Goal: Task Accomplishment & Management: Use online tool/utility

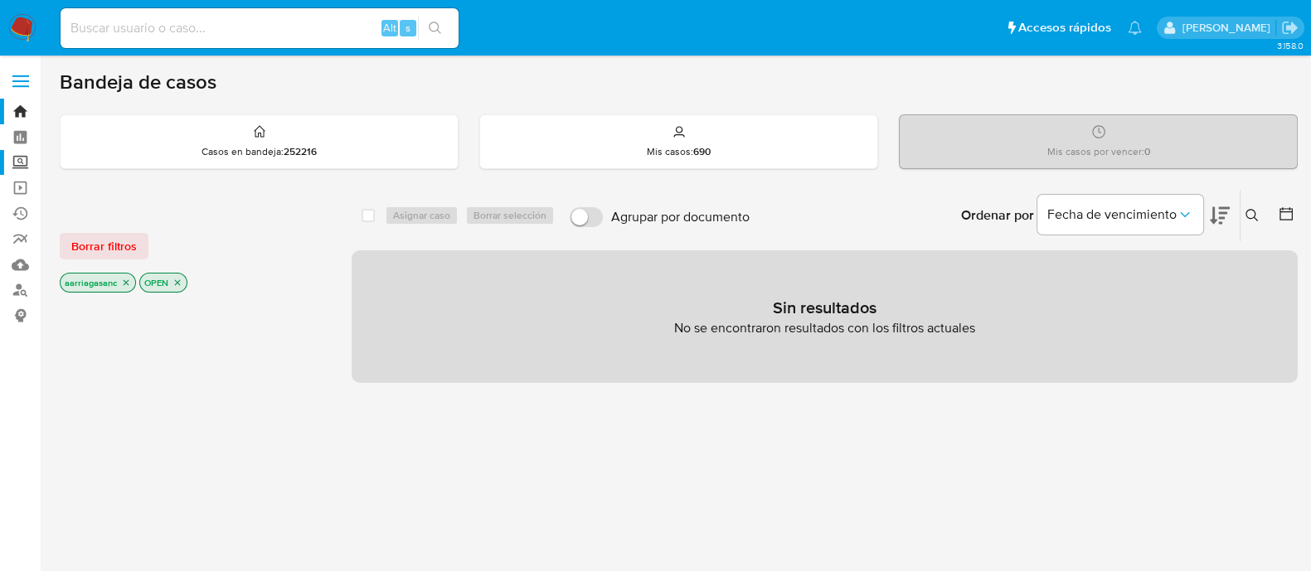
click at [22, 167] on label "Screening" at bounding box center [98, 163] width 197 height 26
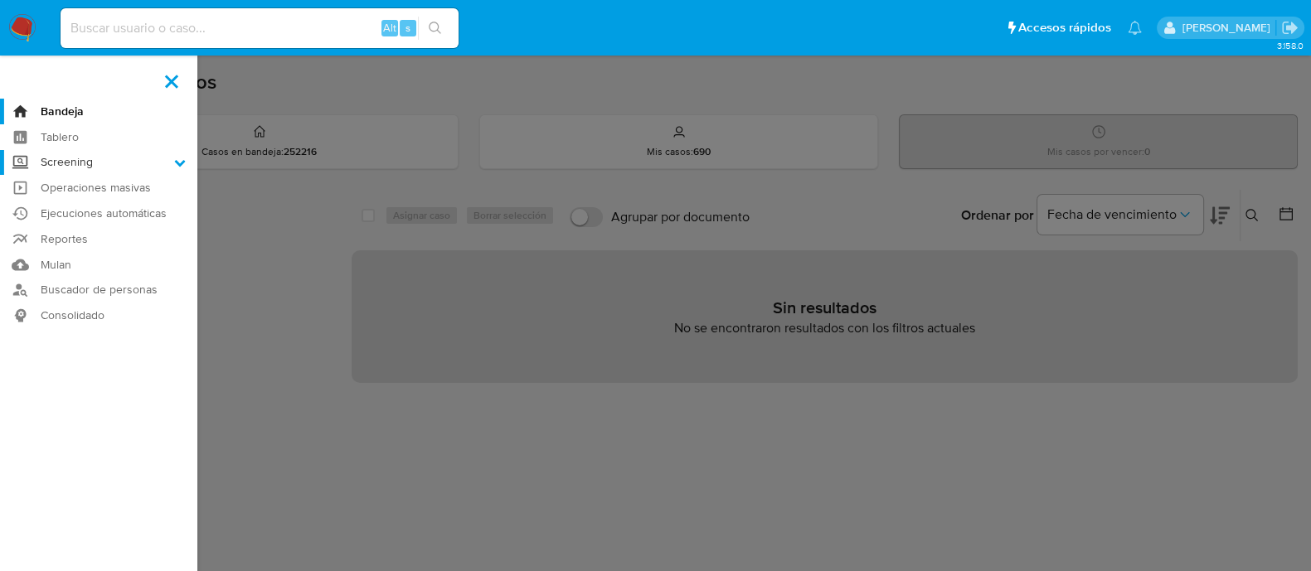
click at [0, 0] on input "Screening" at bounding box center [0, 0] width 0 height 0
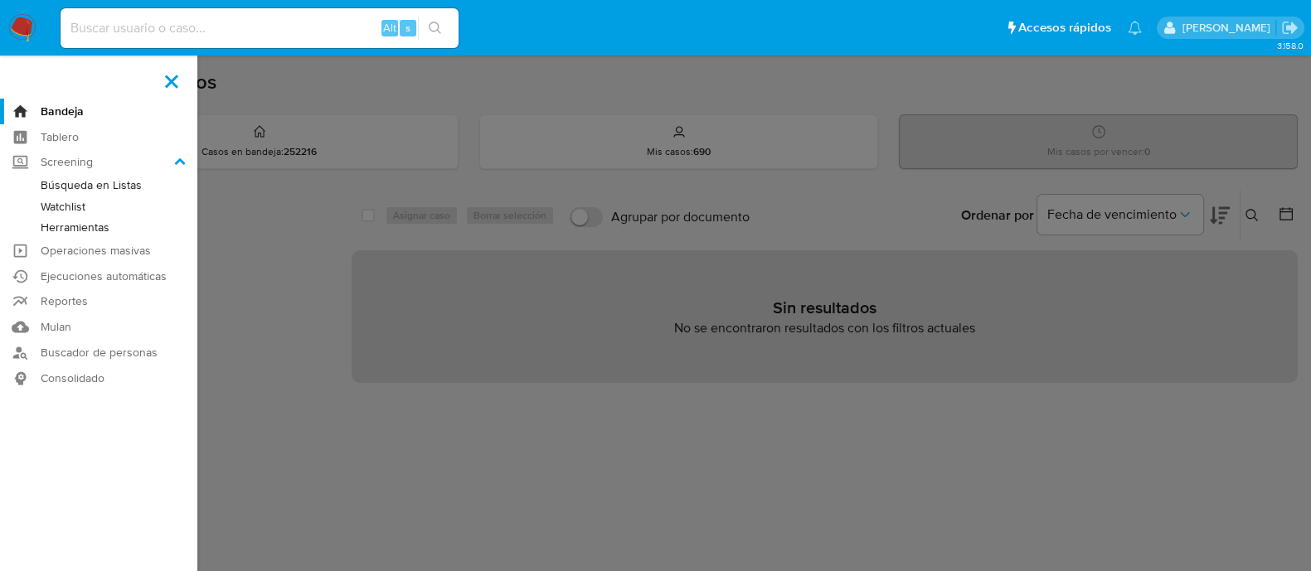
click at [73, 211] on link "Watchlist" at bounding box center [98, 206] width 197 height 21
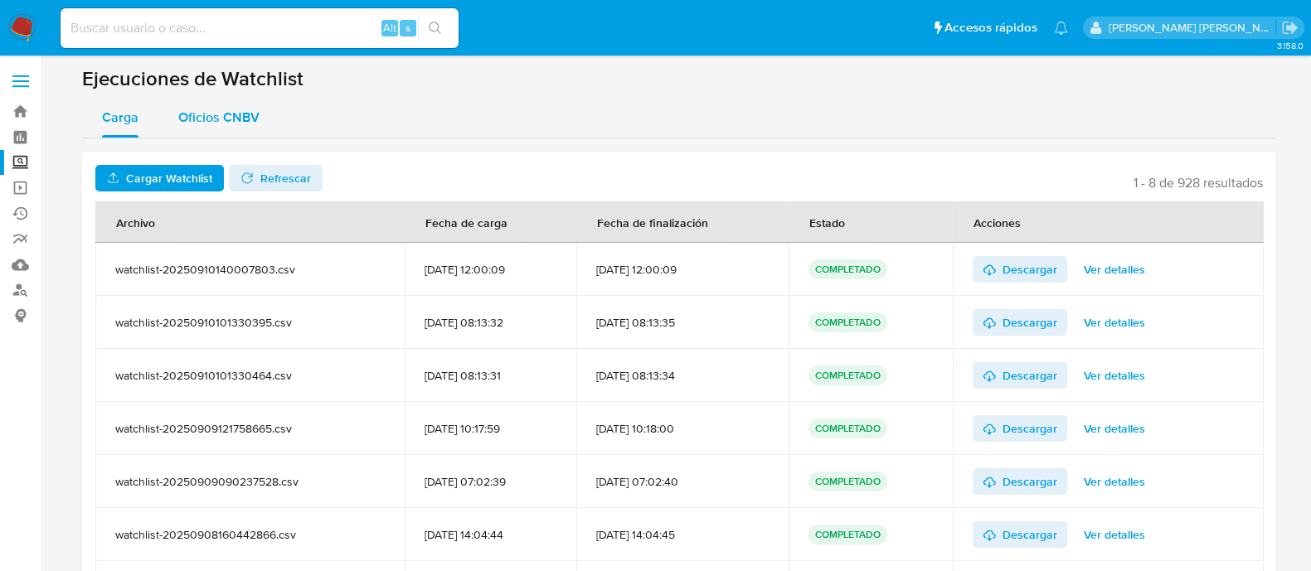
click at [222, 119] on span "Oficios CNBV" at bounding box center [218, 117] width 81 height 19
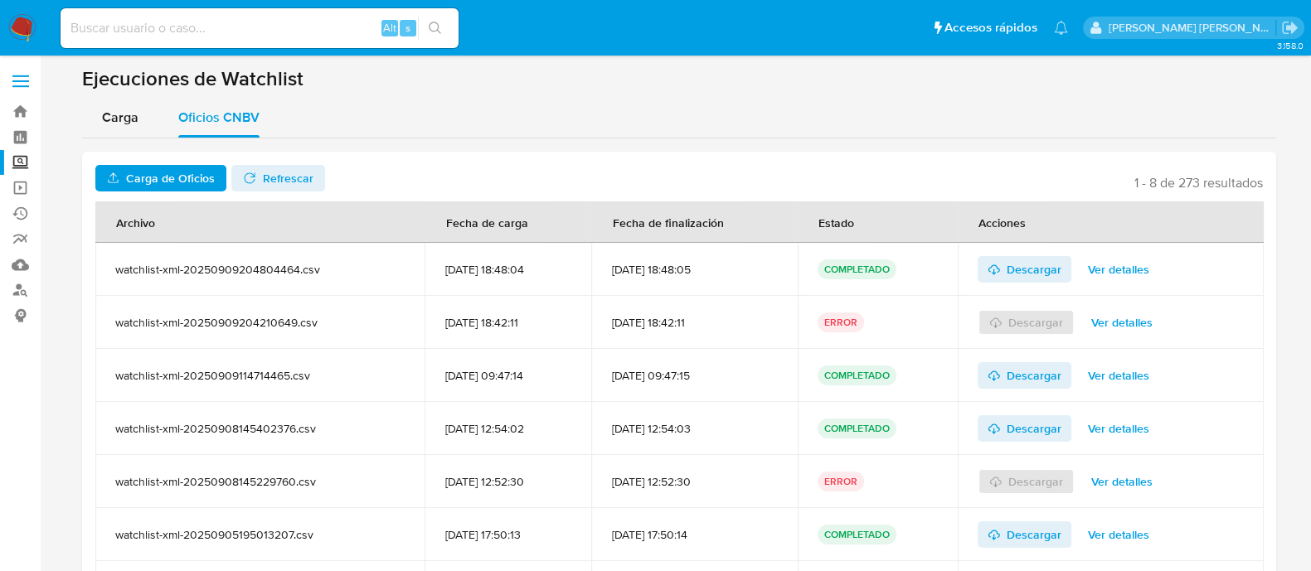
click at [187, 169] on span "Carga de Oficios" at bounding box center [170, 178] width 89 height 27
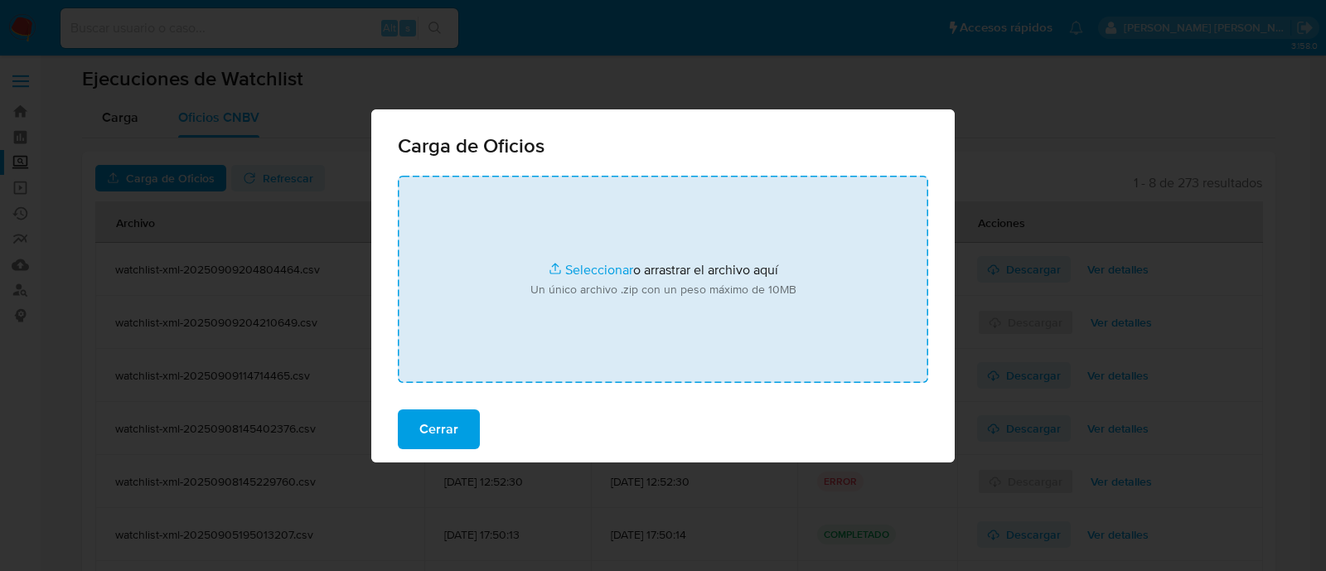
click at [584, 269] on input "file" at bounding box center [663, 279] width 531 height 207
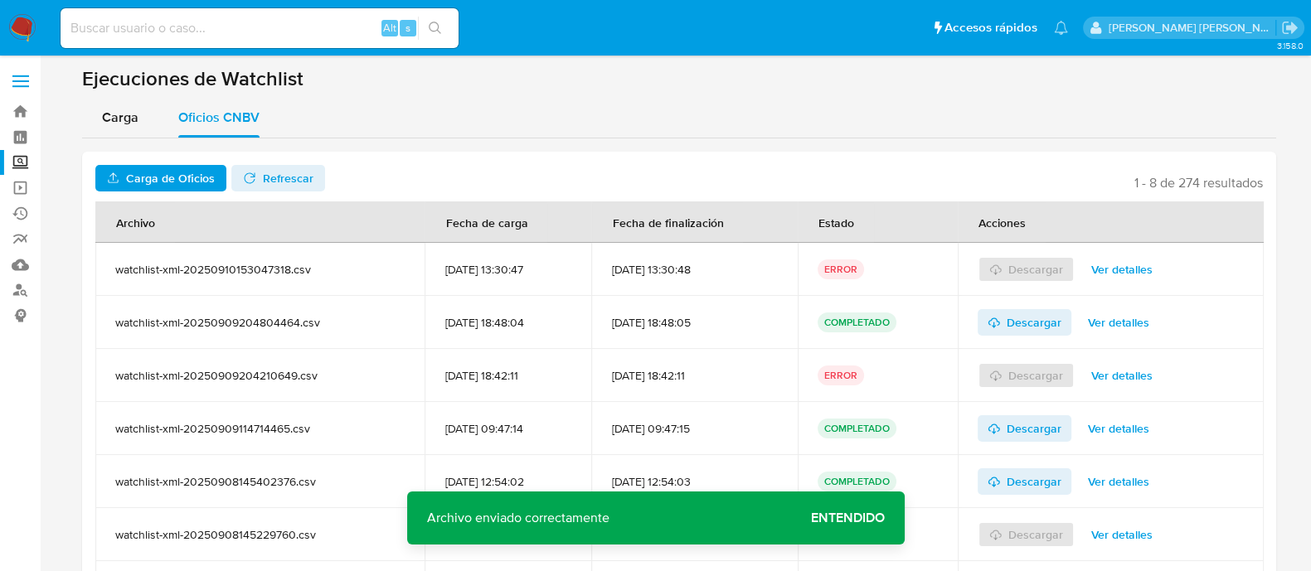
click at [850, 518] on span "Entendido" at bounding box center [848, 518] width 74 height 0
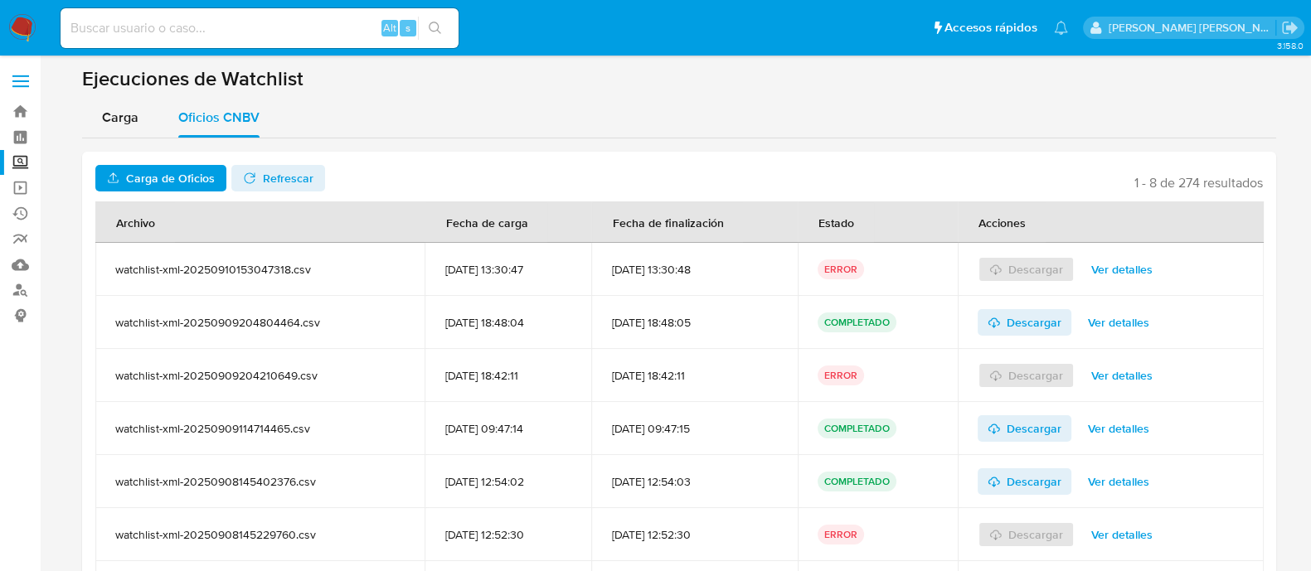
click at [1125, 271] on span "Ver detalles" at bounding box center [1121, 269] width 61 height 23
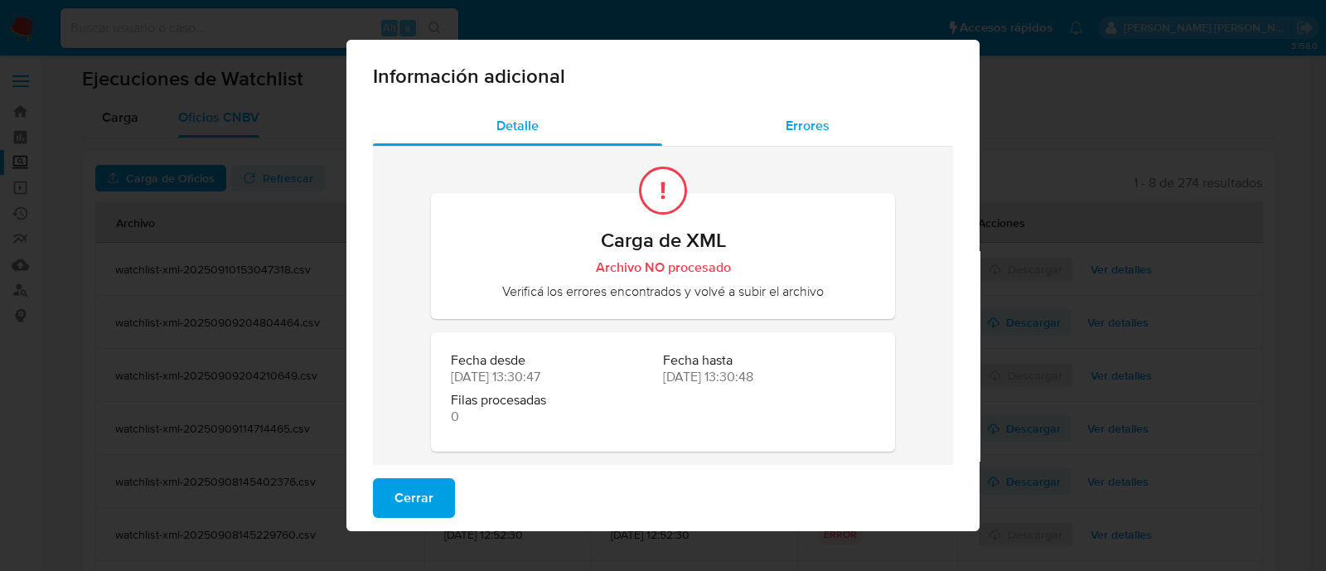
click at [862, 133] on div "Errores" at bounding box center [807, 126] width 291 height 40
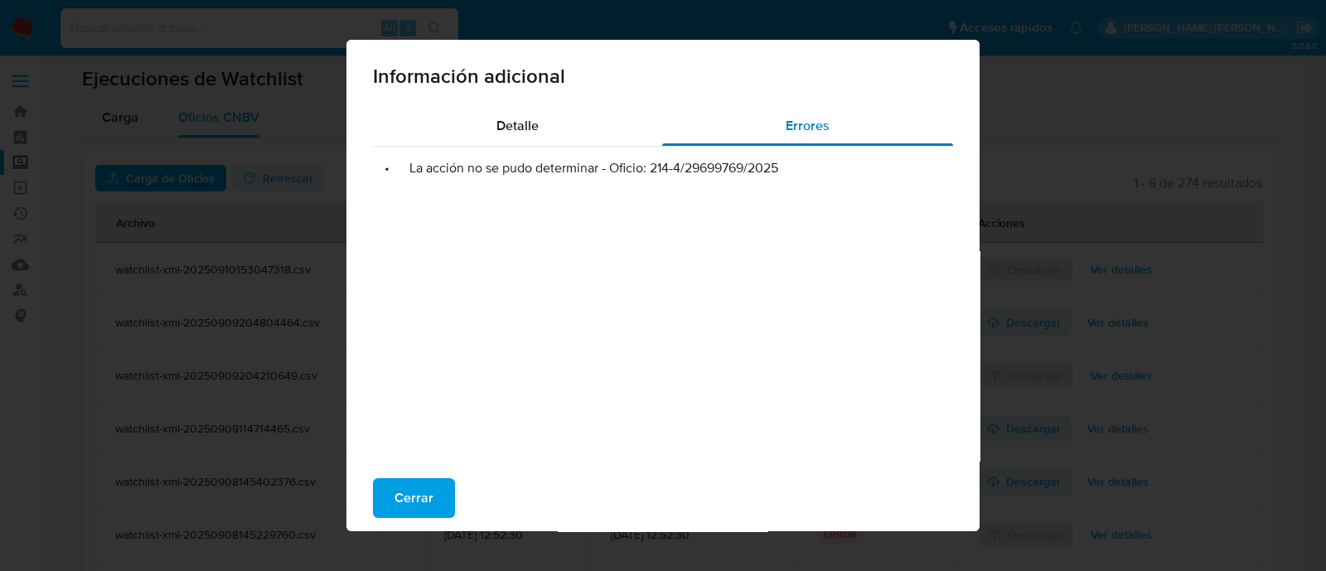
click at [821, 138] on div "Errores" at bounding box center [807, 126] width 291 height 40
drag, startPoint x: 642, startPoint y: 167, endPoint x: 773, endPoint y: 172, distance: 131.9
click at [773, 172] on li "• La acción no se pudo determinar - Oficio: 214-4/29699769/2025" at bounding box center [663, 168] width 554 height 17
click at [404, 500] on span "Cerrar" at bounding box center [414, 498] width 39 height 36
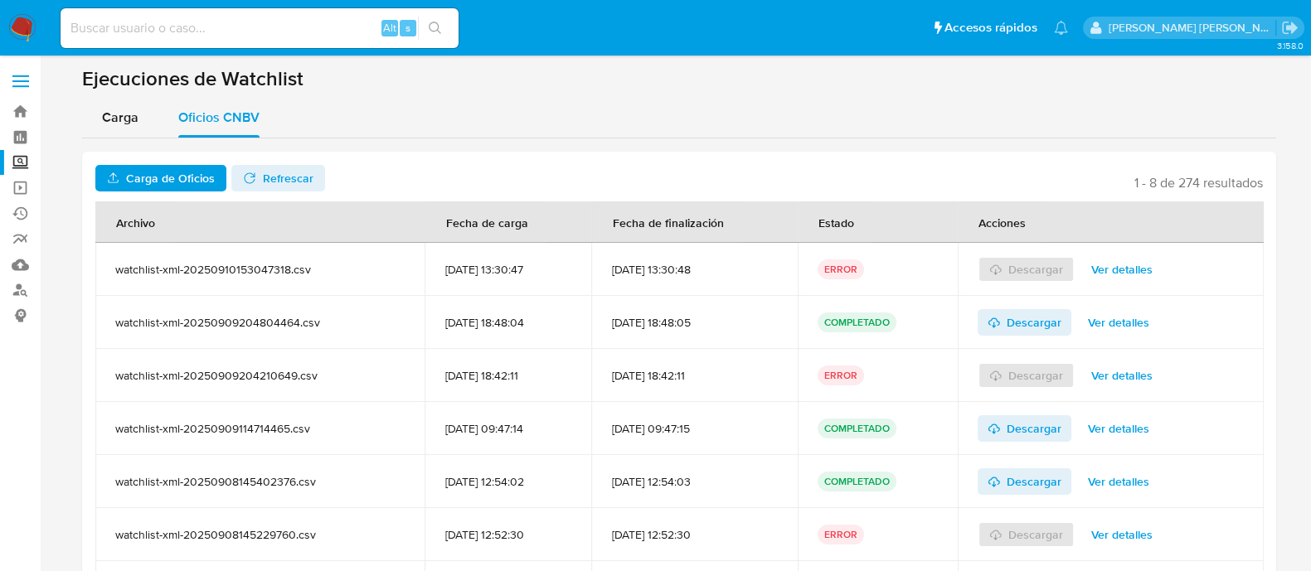
click at [187, 169] on span "Carga de Oficios" at bounding box center [170, 178] width 89 height 27
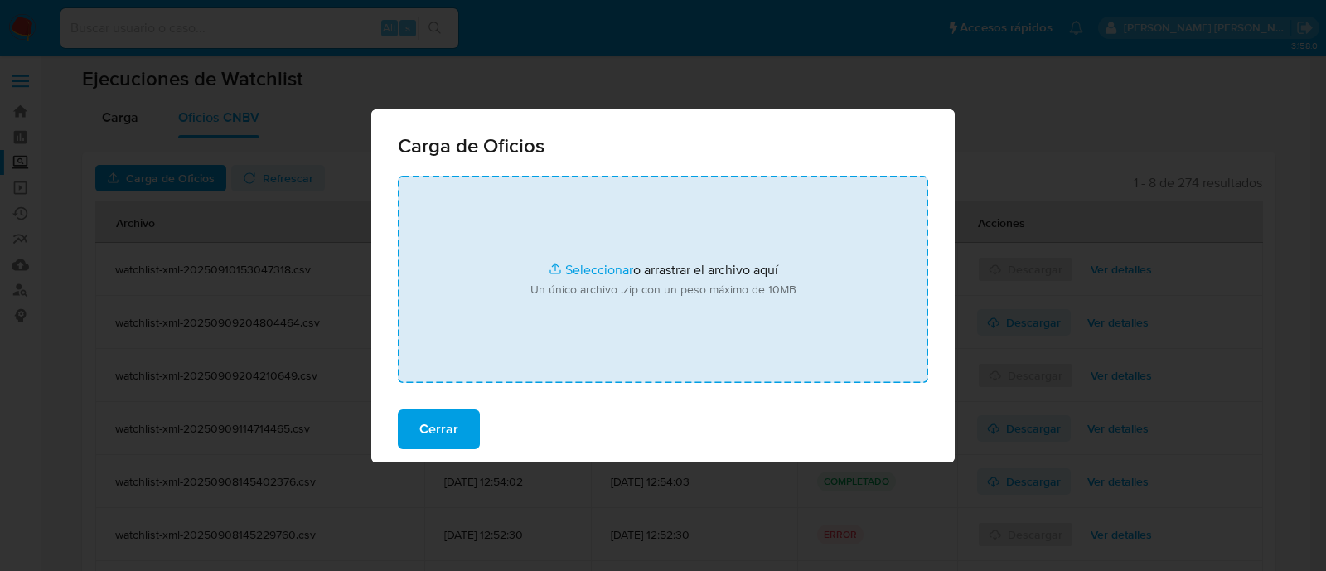
click at [601, 267] on input "file" at bounding box center [663, 279] width 531 height 207
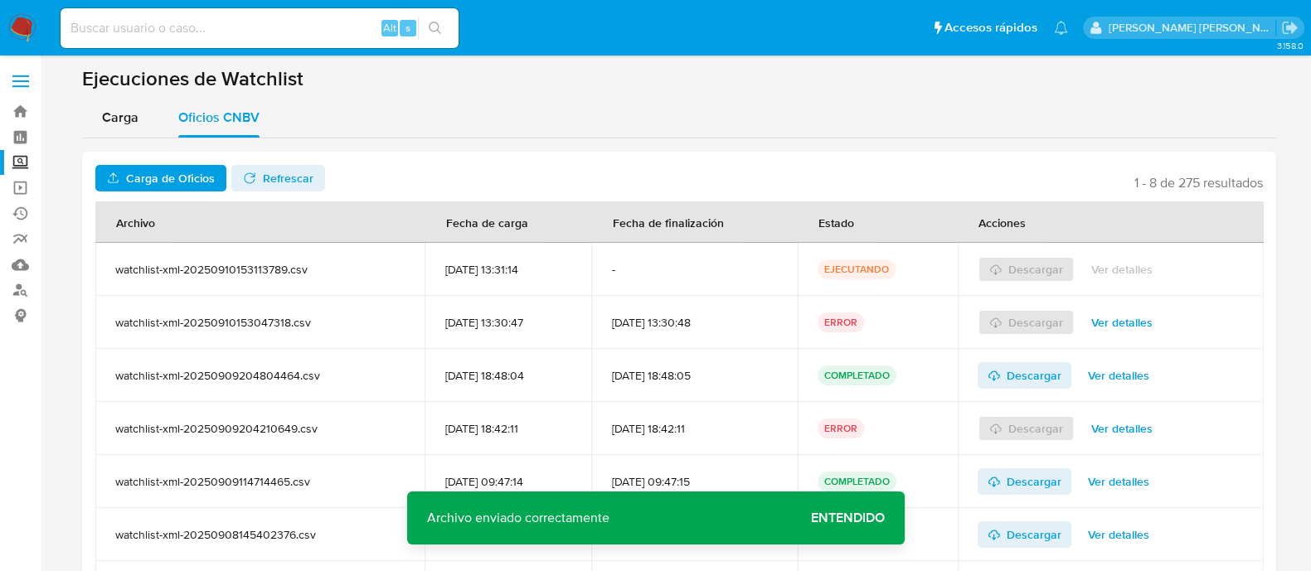
click at [854, 518] on span "Entendido" at bounding box center [848, 518] width 74 height 0
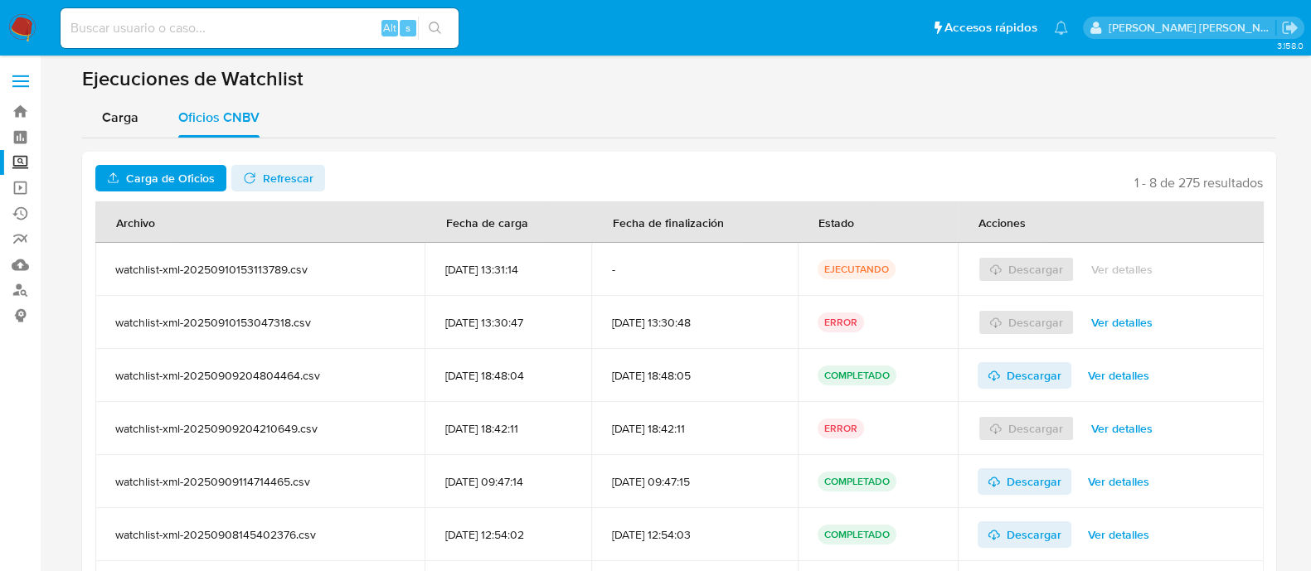
click at [268, 182] on span "Refrescar" at bounding box center [288, 178] width 51 height 27
click at [1018, 279] on span "Descargar" at bounding box center [1033, 269] width 55 height 27
click at [22, 158] on label "Screening" at bounding box center [98, 163] width 197 height 26
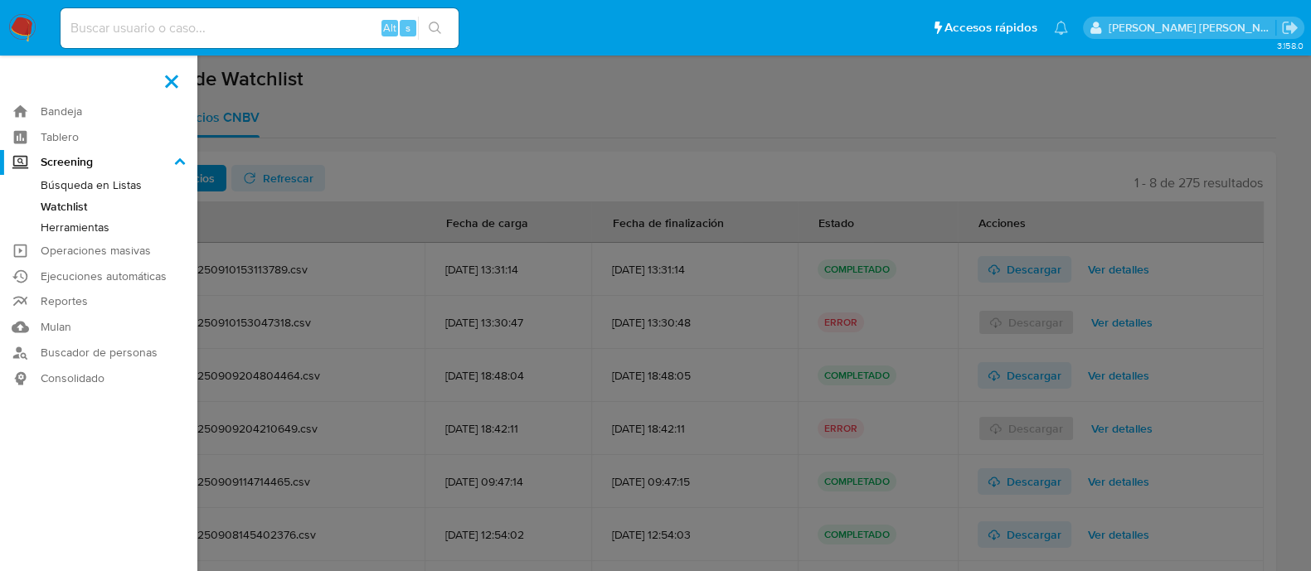
click at [0, 0] on input "Screening" at bounding box center [0, 0] width 0 height 0
click at [61, 179] on link "Búsqueda en Listas" at bounding box center [98, 185] width 197 height 21
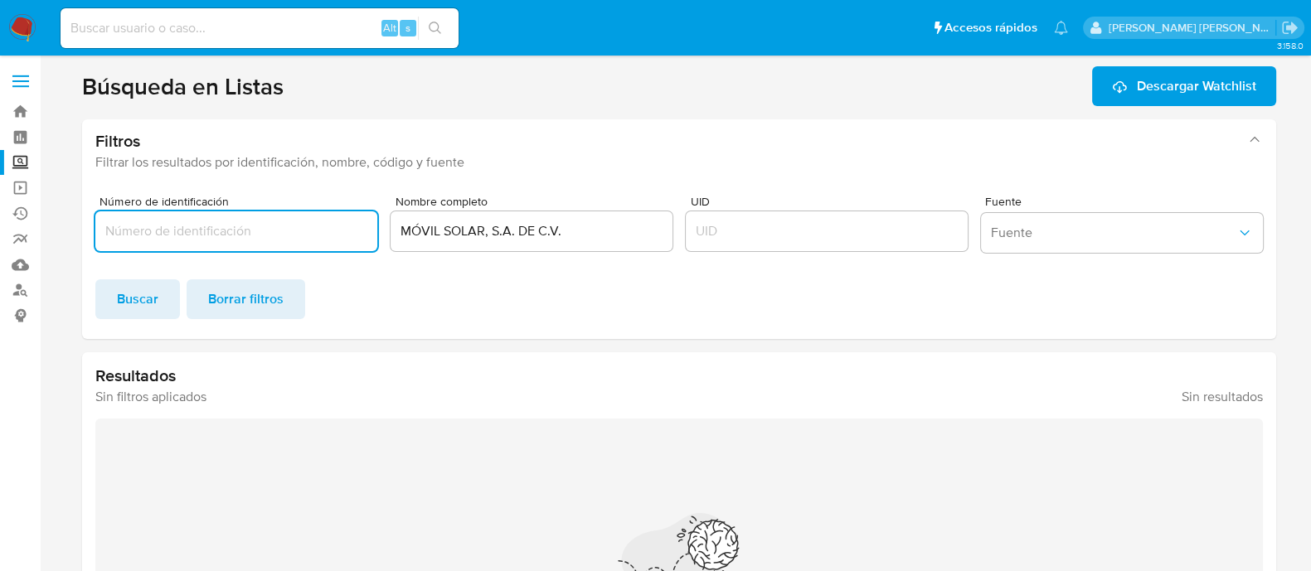
click at [430, 230] on input "MÓVIL SOLAR, S.A. DE C.V." at bounding box center [531, 231] width 282 height 22
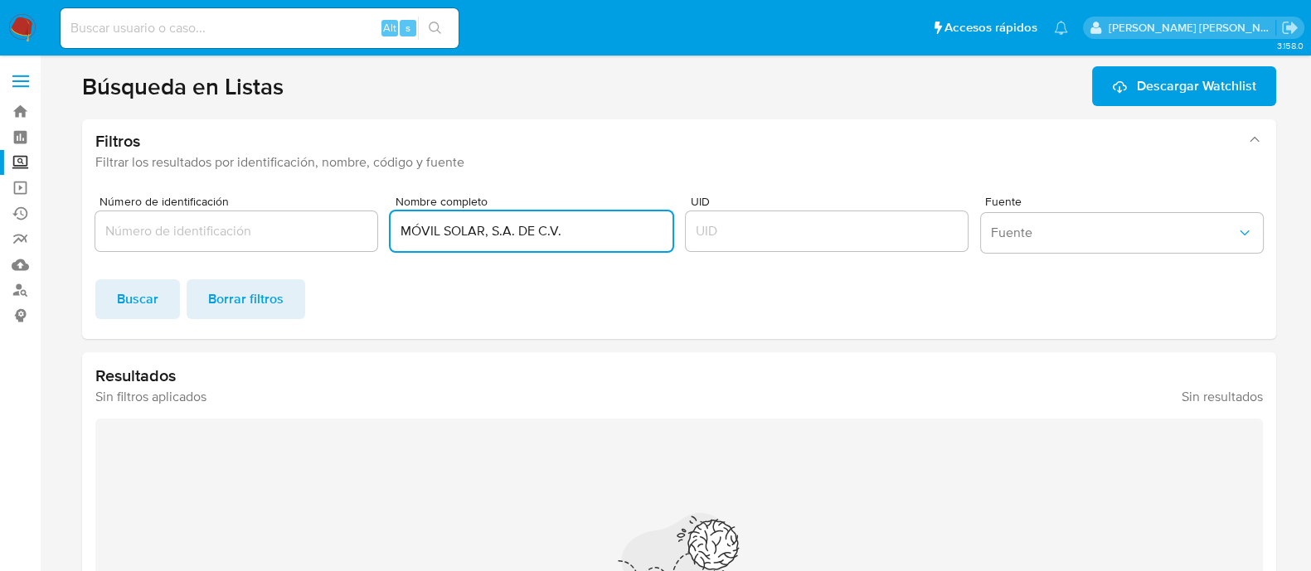
click at [430, 230] on input "MÓVIL SOLAR, S.A. DE C.V." at bounding box center [531, 231] width 282 height 22
paste input "VÁZQUEZ CULHUAC"
type input "MYRIAM VÁZQUEZ CULHUAC"
click at [146, 296] on span "Buscar" at bounding box center [137, 299] width 41 height 36
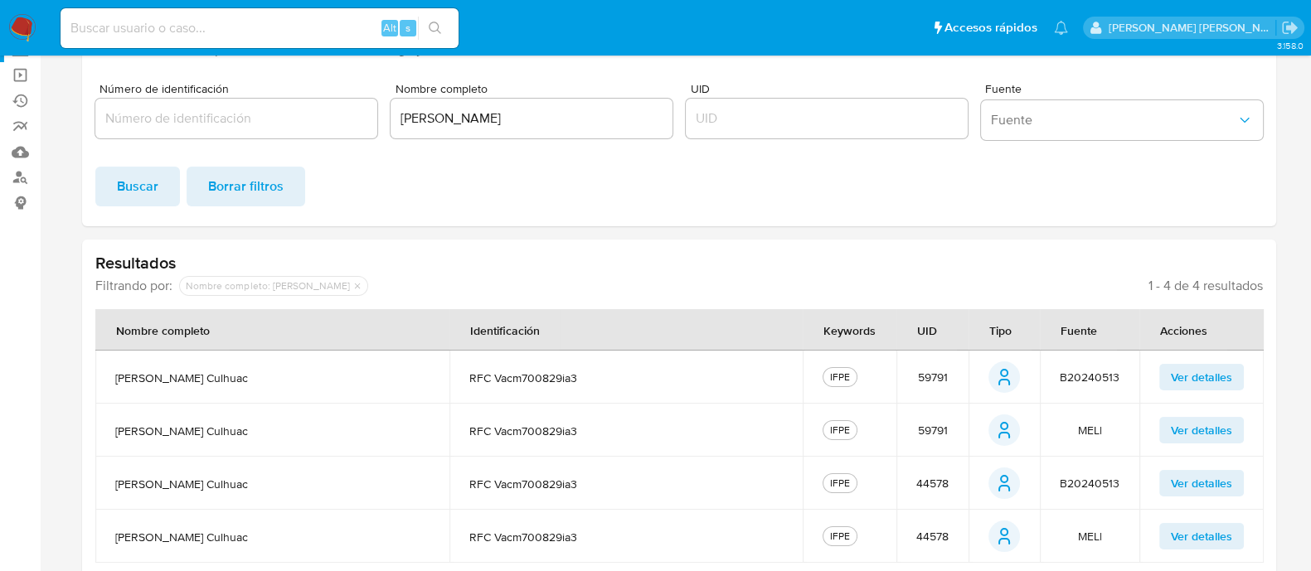
scroll to position [187, 0]
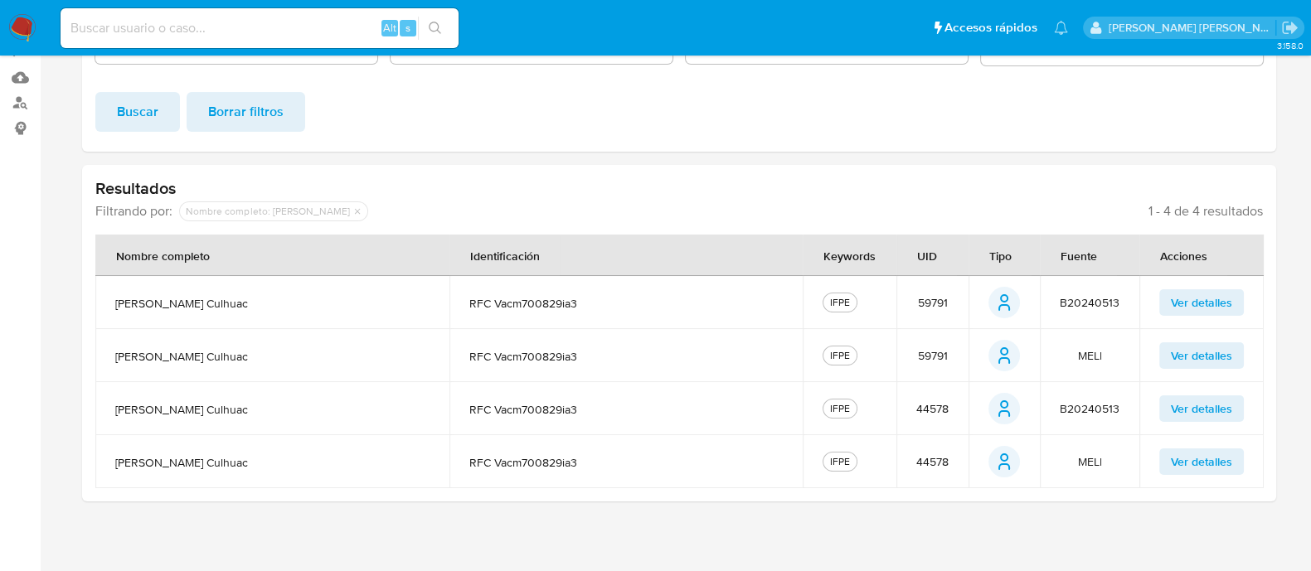
click at [931, 307] on span "59791" at bounding box center [932, 302] width 30 height 15
click at [936, 403] on span "44578" at bounding box center [932, 408] width 32 height 15
